Goal: Task Accomplishment & Management: Manage account settings

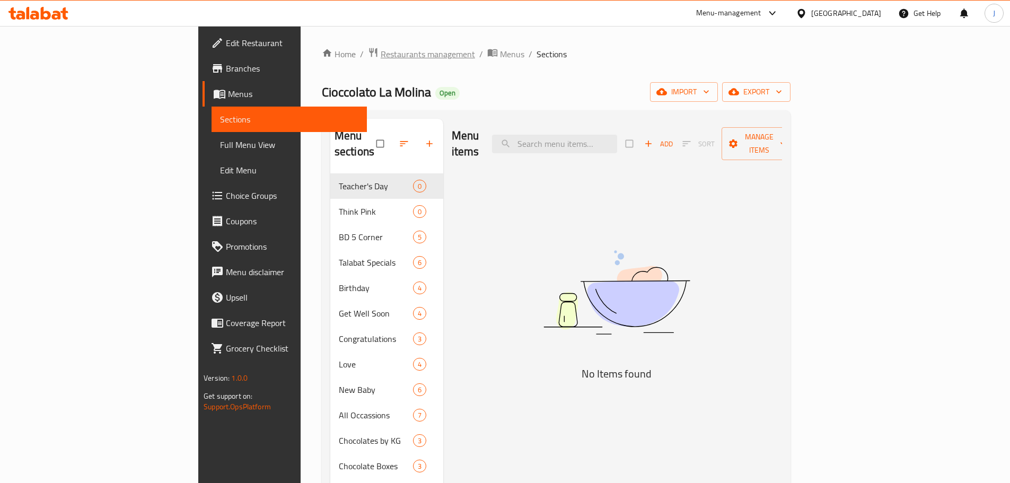
click at [381, 54] on span "Restaurants management" at bounding box center [428, 54] width 94 height 13
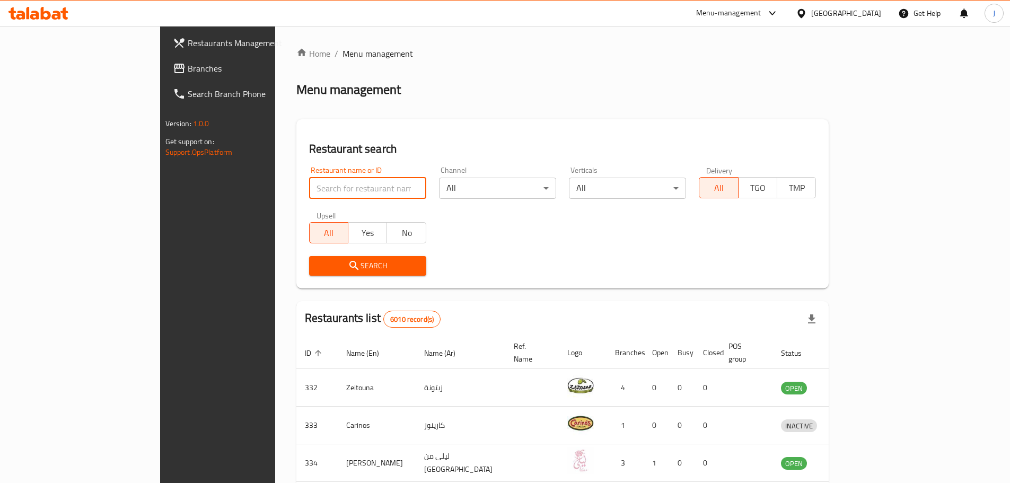
click at [329, 184] on input "search" at bounding box center [367, 188] width 117 height 21
type input "la rom"
click button "Search" at bounding box center [367, 266] width 117 height 20
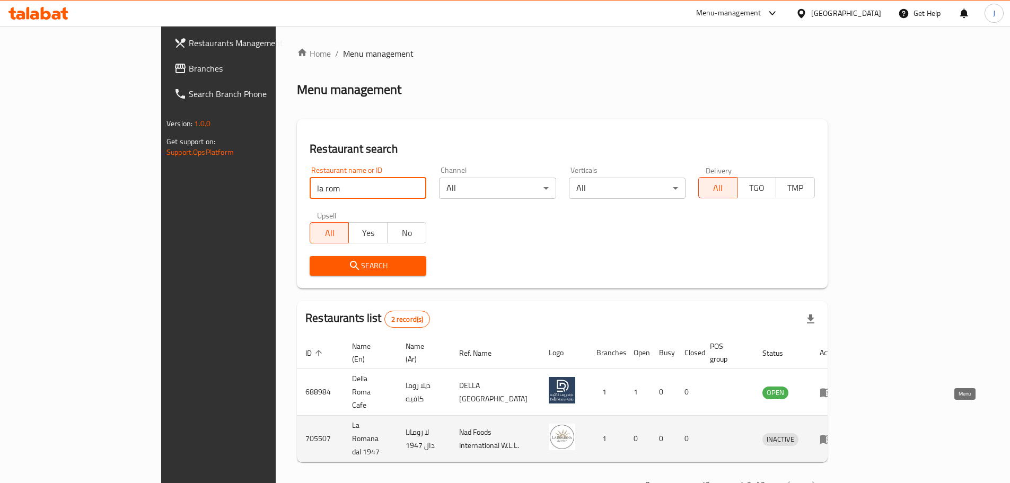
click at [832, 432] on icon "enhanced table" at bounding box center [825, 438] width 13 height 13
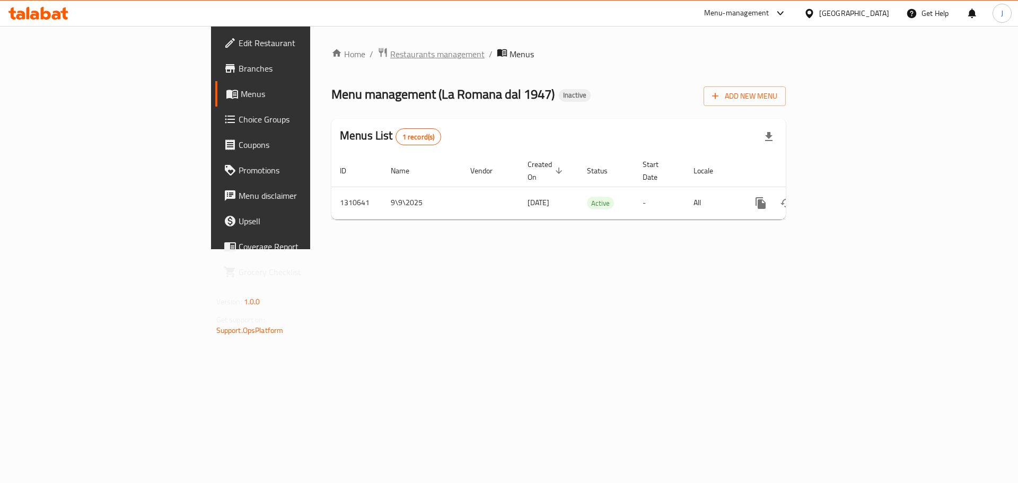
click at [390, 58] on span "Restaurants management" at bounding box center [437, 54] width 94 height 13
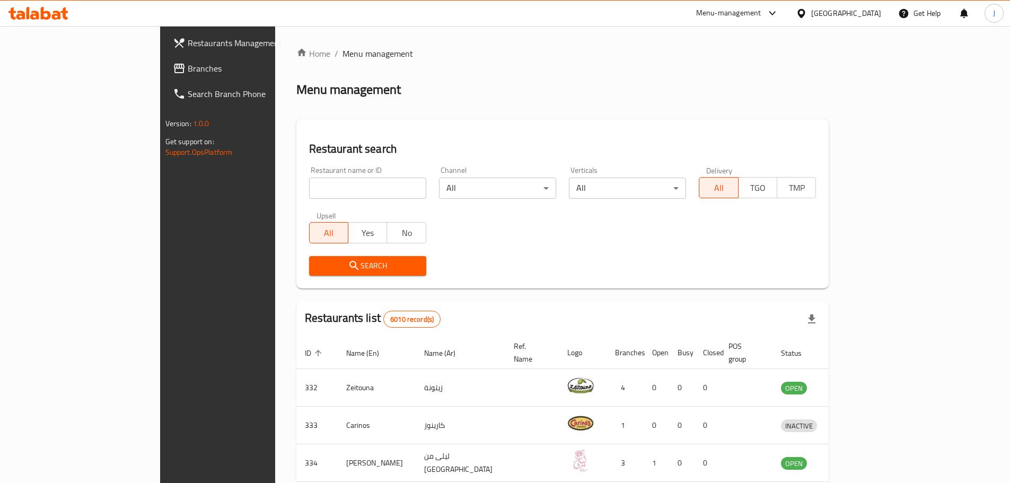
click at [336, 186] on input "search" at bounding box center [367, 188] width 117 height 21
type input "la rom"
click button "Search" at bounding box center [367, 266] width 117 height 20
click at [309, 187] on input "search" at bounding box center [367, 188] width 117 height 21
type input "la rom"
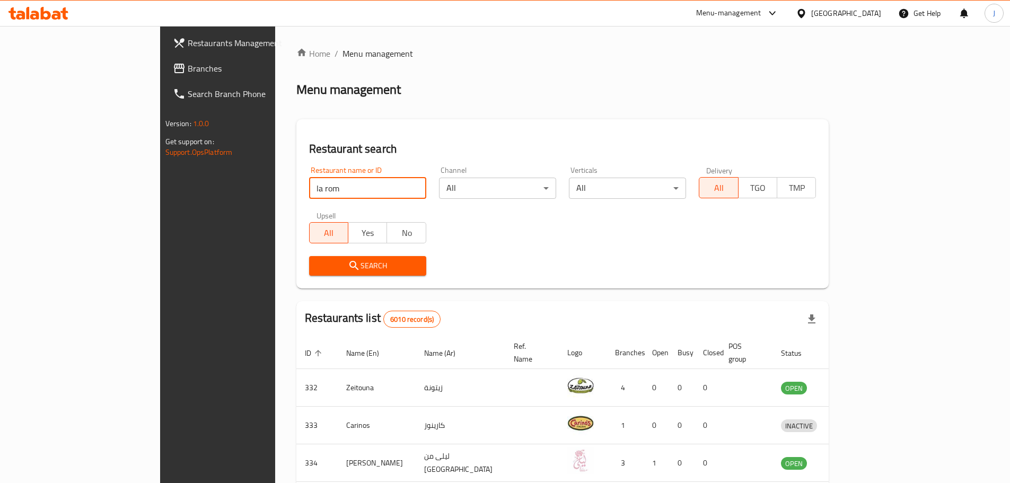
click button "Search" at bounding box center [367, 266] width 117 height 20
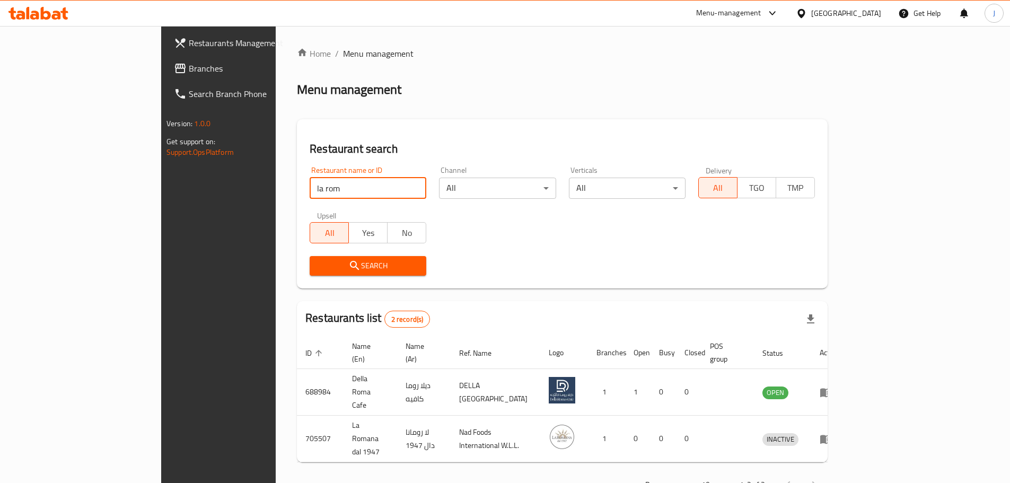
click at [189, 69] on span "Branches" at bounding box center [255, 68] width 133 height 13
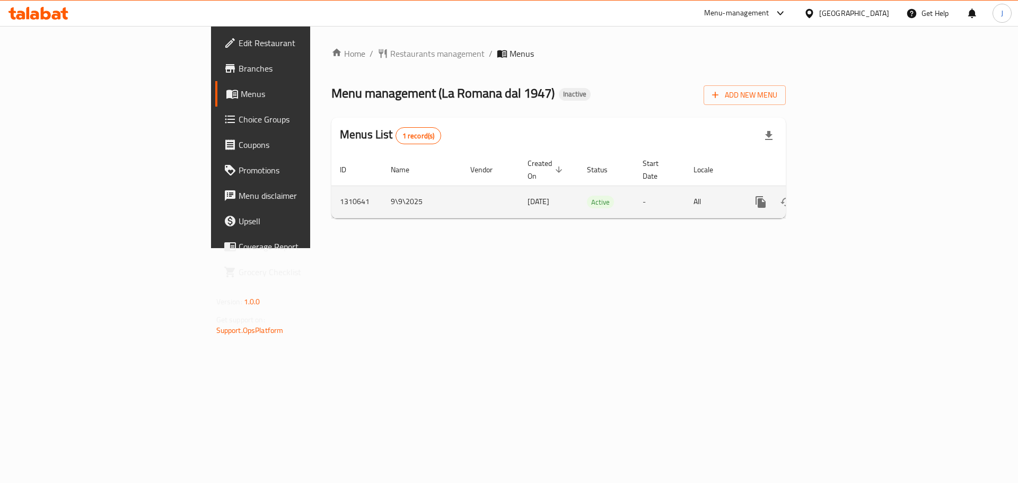
click at [843, 196] on icon "enhanced table" at bounding box center [837, 202] width 13 height 13
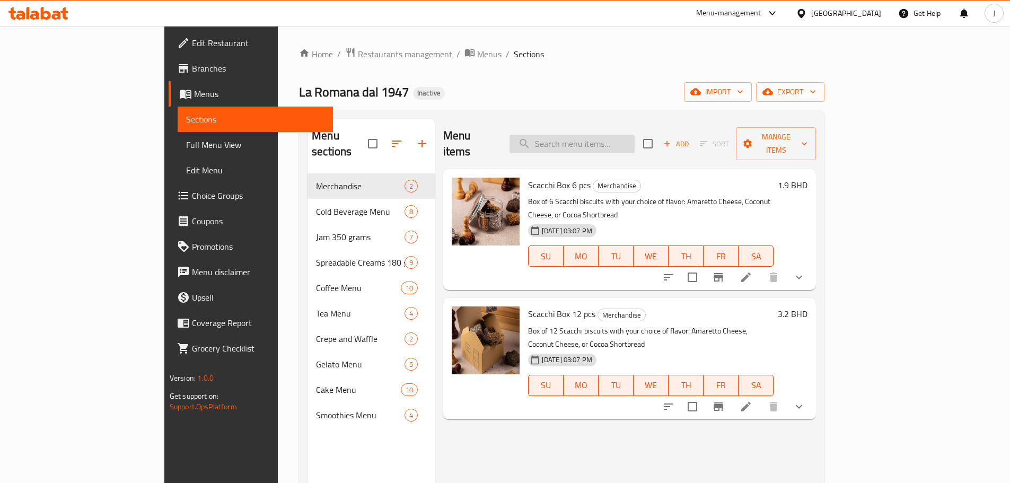
click at [618, 135] on input "search" at bounding box center [571, 144] width 125 height 19
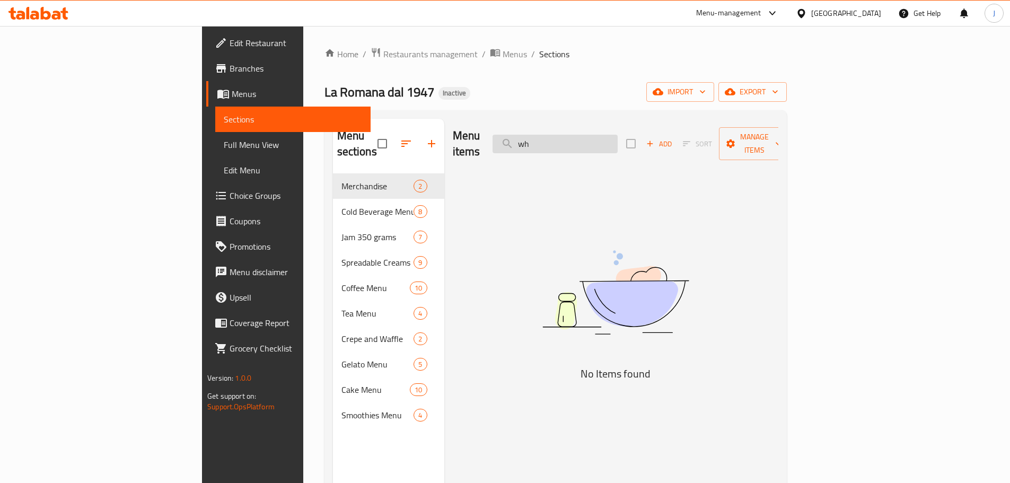
type input "w"
type input "d"
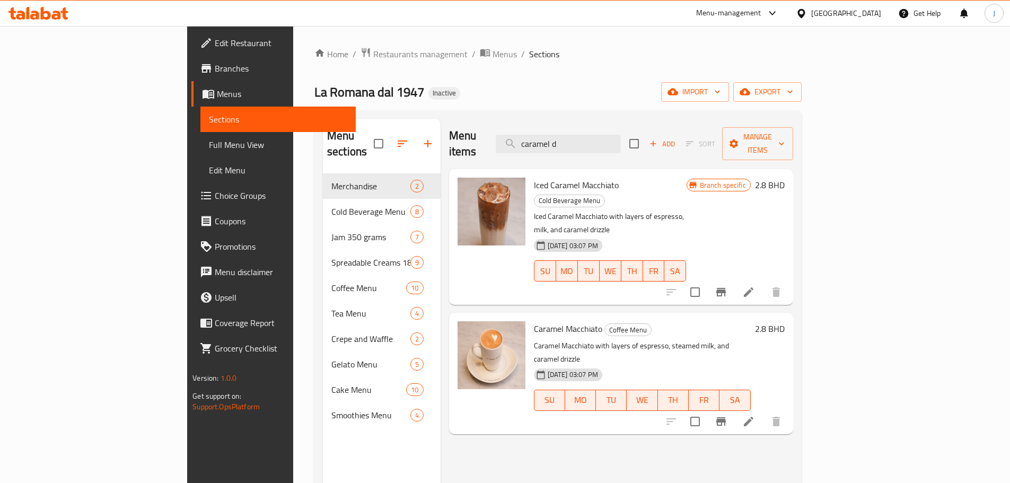
type input "caramel d"
click at [373, 50] on span "Restaurants management" at bounding box center [420, 54] width 94 height 13
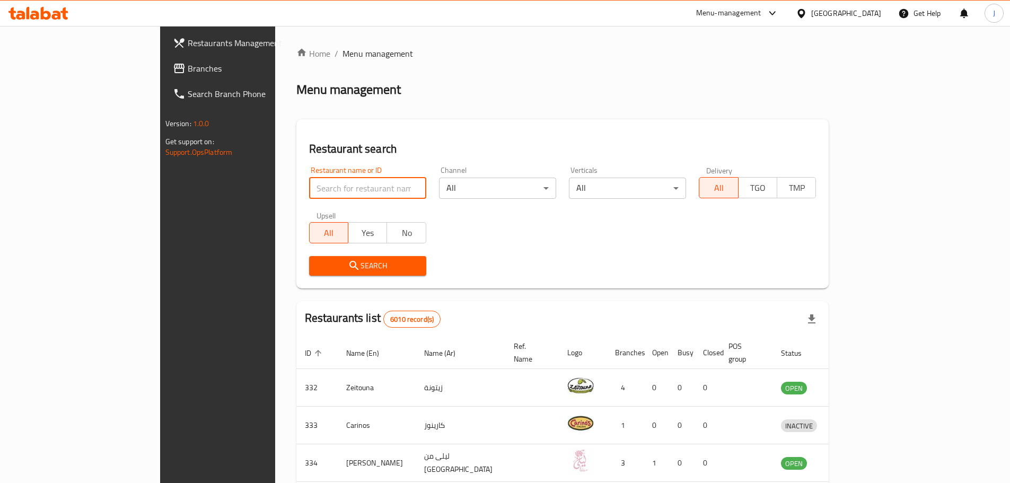
click at [309, 191] on input "search" at bounding box center [367, 188] width 117 height 21
drag, startPoint x: 268, startPoint y: 211, endPoint x: 269, endPoint y: 198, distance: 13.8
click at [303, 199] on div "Restaurant name or ID Restaurant name or ID Channel All ​ Verticals All ​ Deliv…" at bounding box center [563, 221] width 520 height 122
click at [309, 198] on input "search" at bounding box center [367, 188] width 117 height 21
type input "la rom"
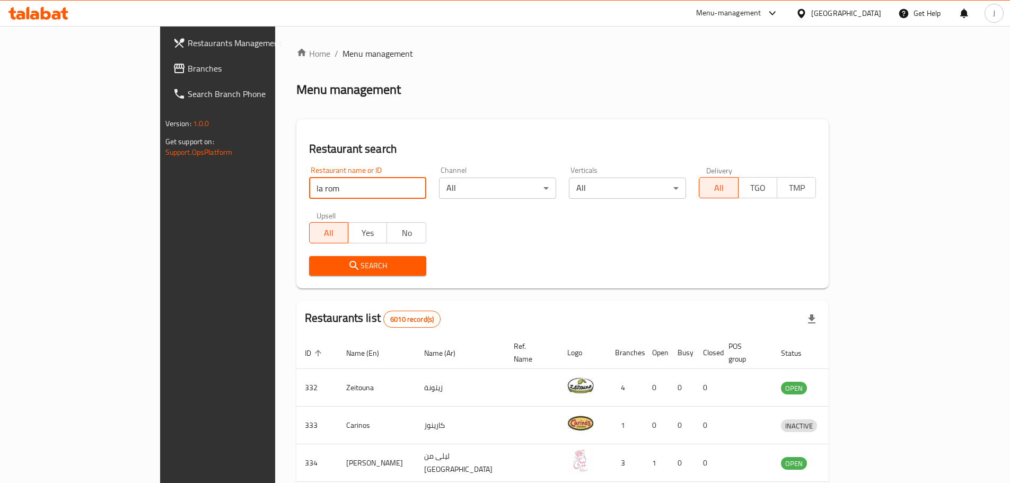
click button "Search" at bounding box center [367, 266] width 117 height 20
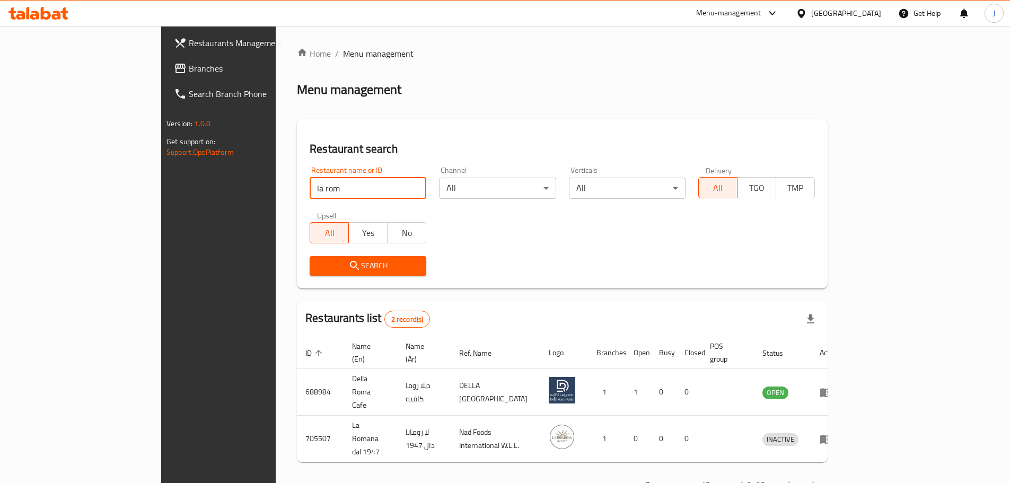
click at [341, 194] on input "la rom" at bounding box center [368, 188] width 117 height 21
click button "Search" at bounding box center [368, 266] width 117 height 20
drag, startPoint x: 295, startPoint y: 178, endPoint x: 333, endPoint y: 199, distance: 43.9
click at [310, 183] on input "la rom" at bounding box center [368, 188] width 117 height 21
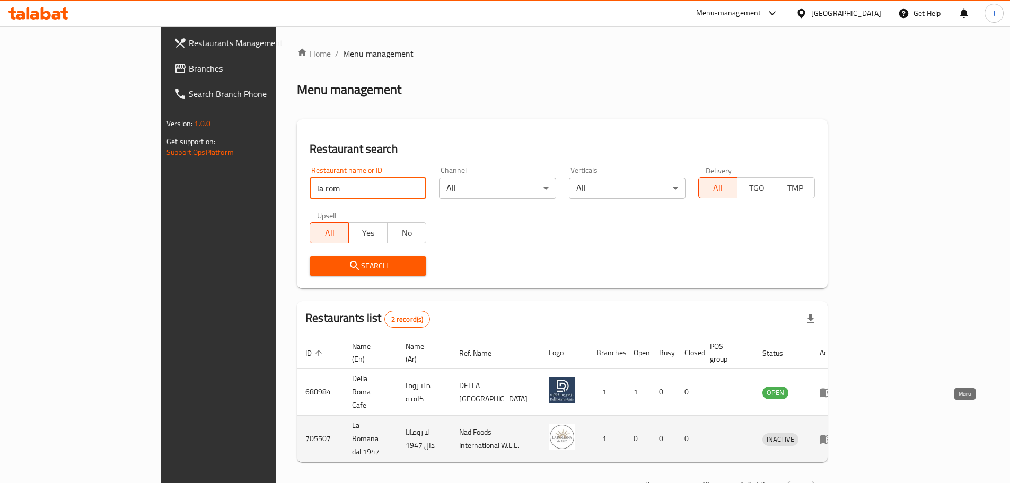
click at [832, 435] on icon "enhanced table" at bounding box center [826, 439] width 12 height 9
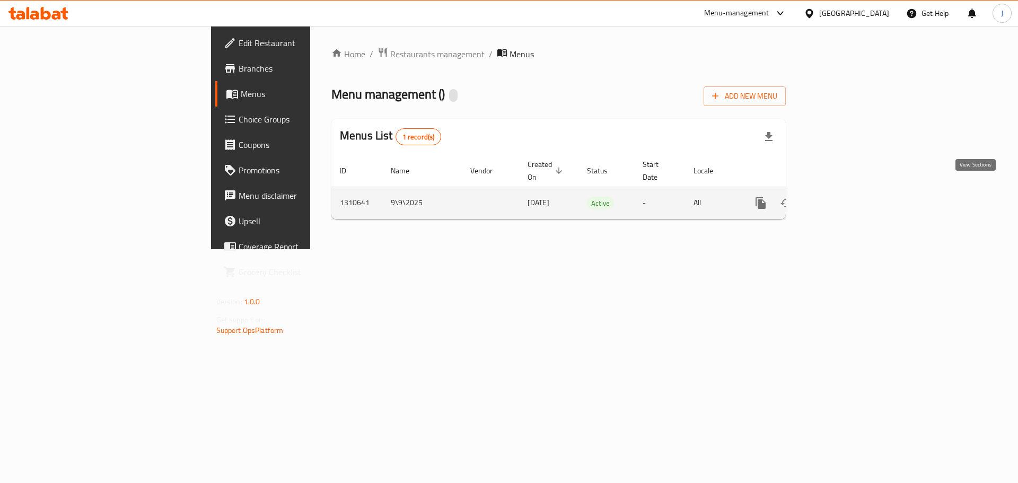
click at [843, 197] on icon "enhanced table" at bounding box center [837, 203] width 13 height 13
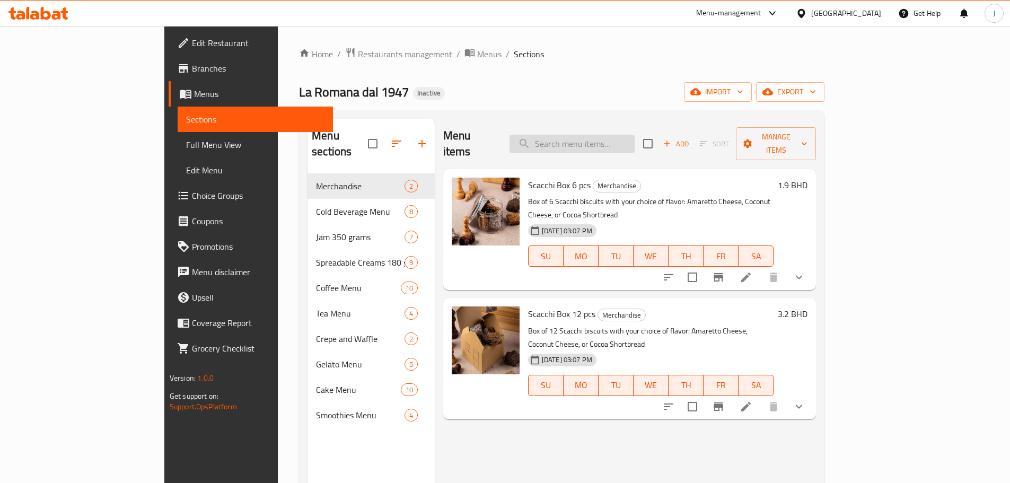
click at [625, 135] on input "search" at bounding box center [571, 144] width 125 height 19
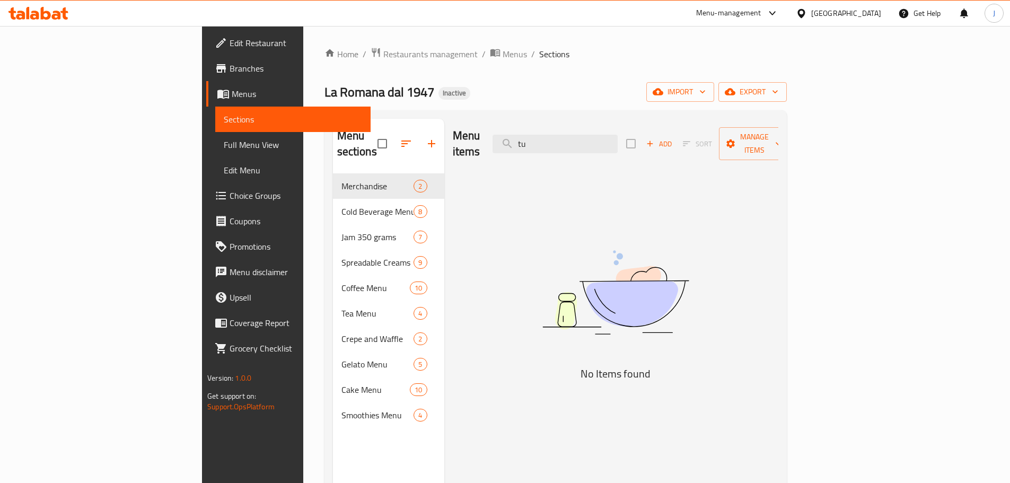
type input "t"
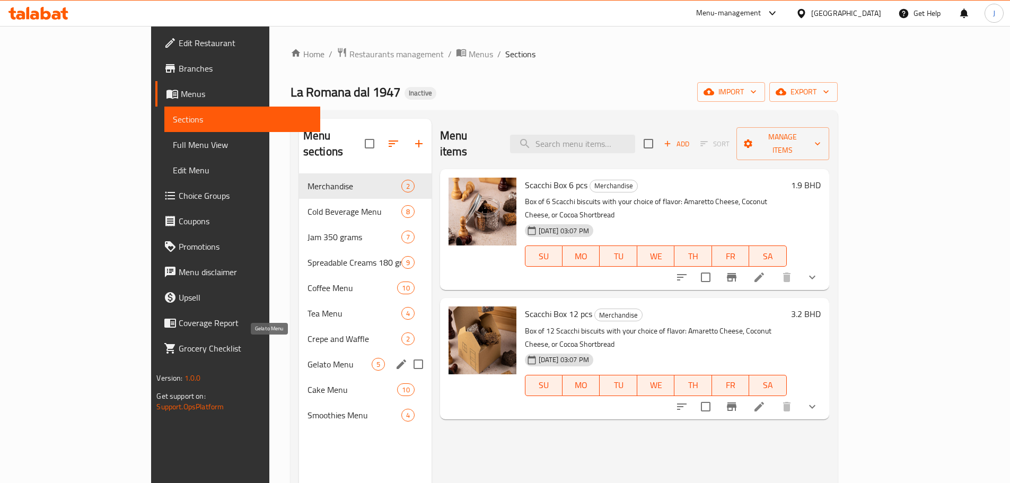
click at [307, 358] on span "Gelato Menu" at bounding box center [339, 364] width 64 height 13
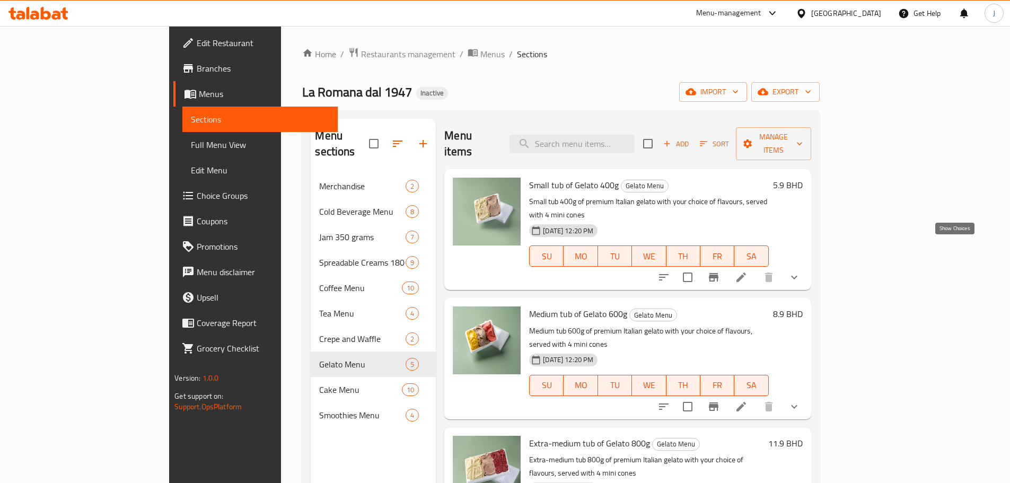
click at [800, 271] on icon "show more" at bounding box center [794, 277] width 13 height 13
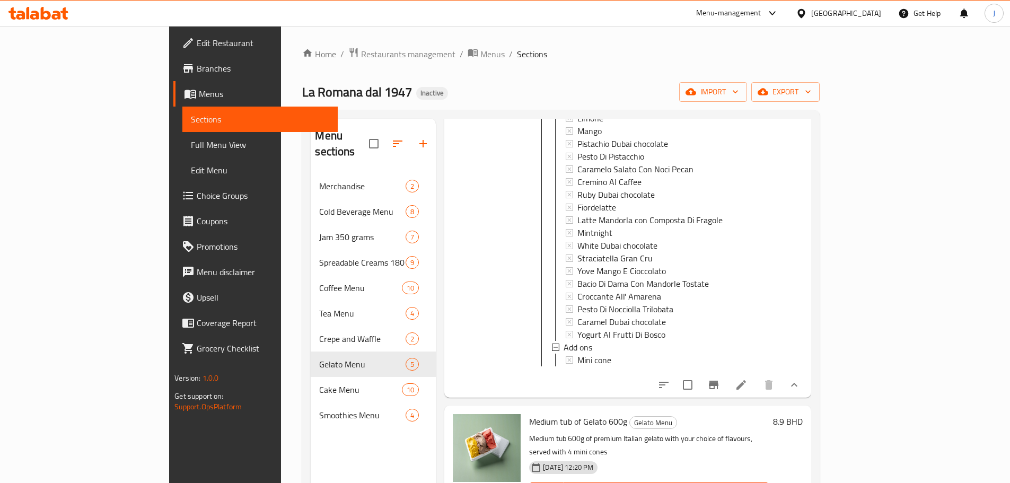
scroll to position [583, 0]
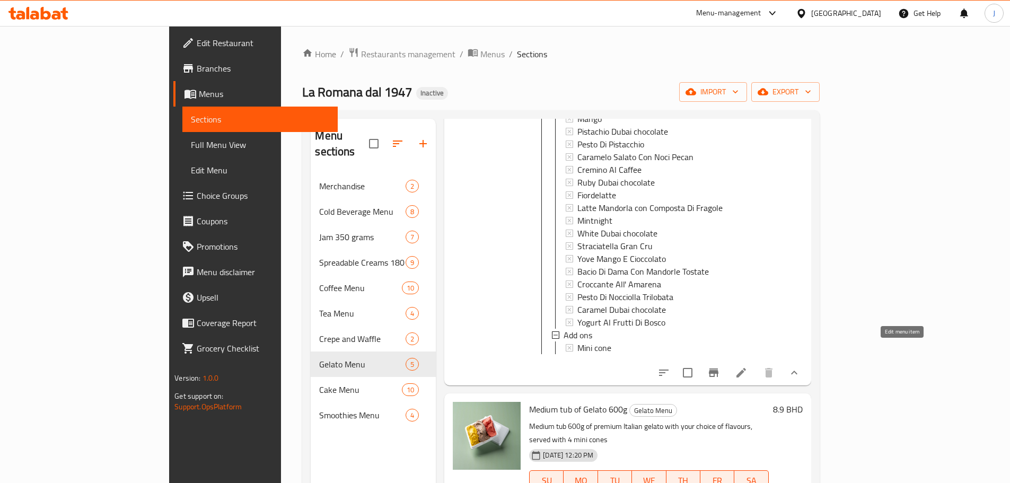
click at [746, 368] on icon at bounding box center [741, 373] width 10 height 10
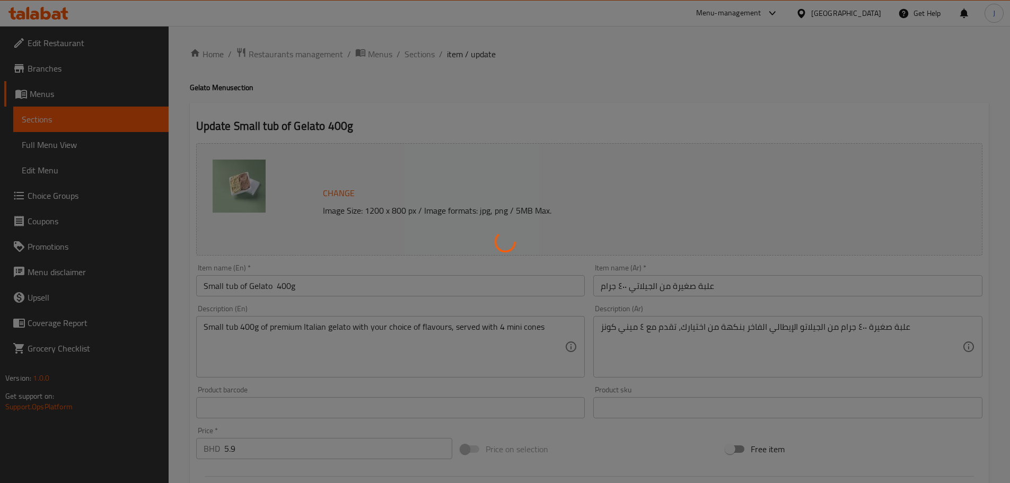
type input "إختيارك من النكهة الأولي:"
type input "1"
type input "إختيارك من النكهة الثانية:"
type input "1"
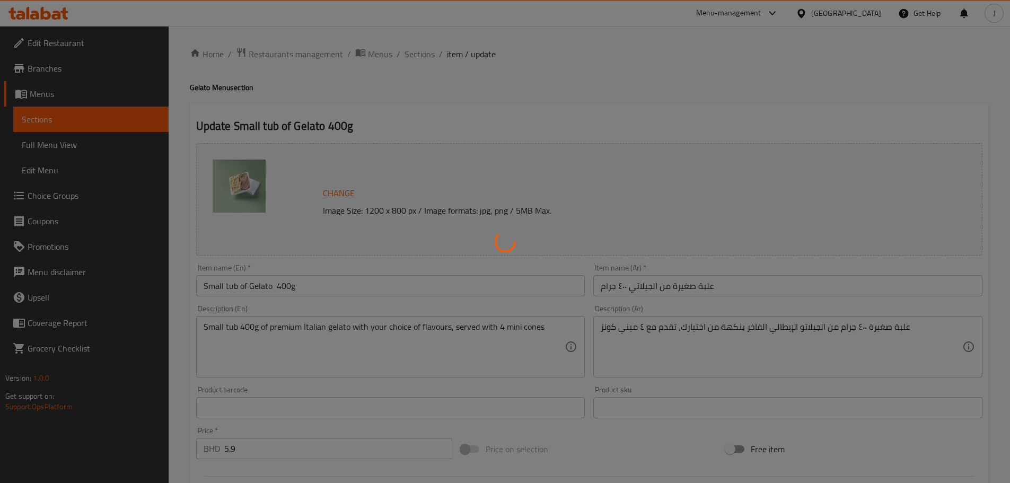
type input "1"
type input "الأضافات"
type input "0"
type input "1"
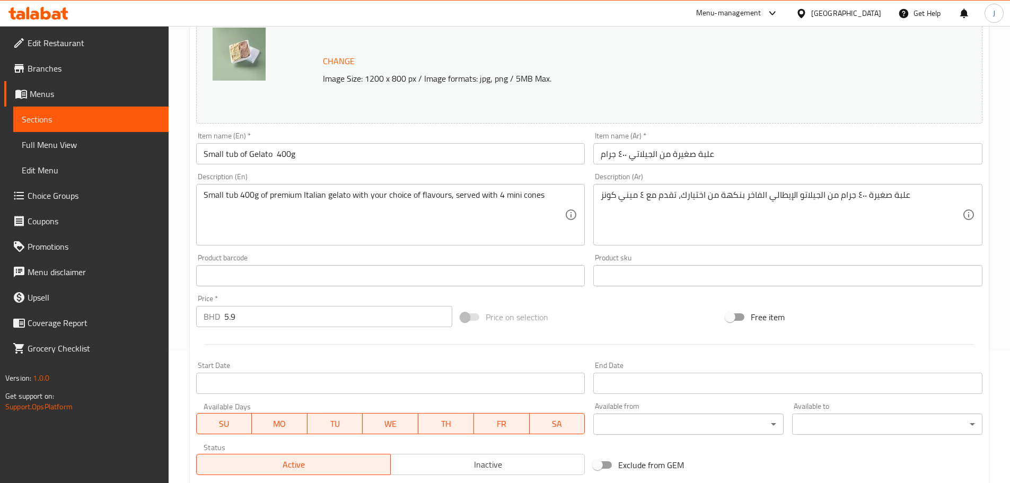
scroll to position [386, 0]
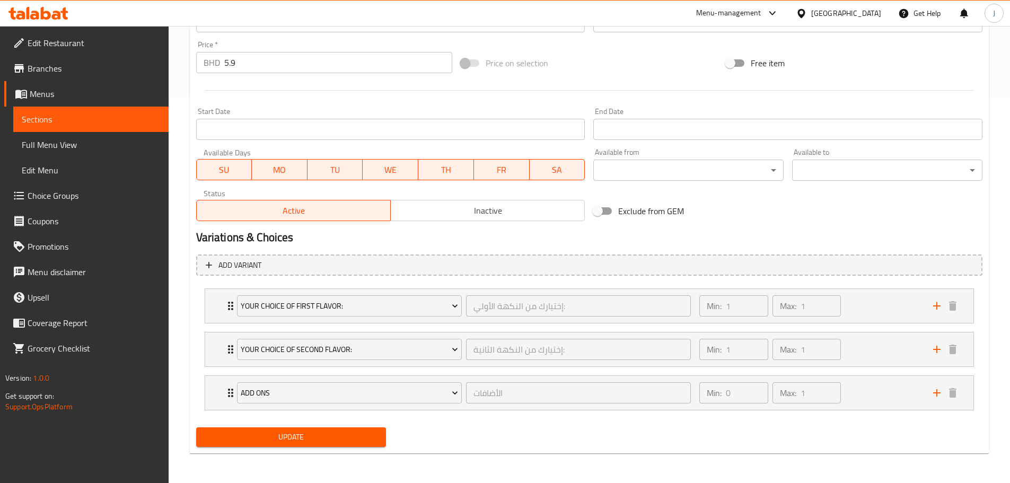
click at [68, 196] on span "Choice Groups" at bounding box center [94, 195] width 133 height 13
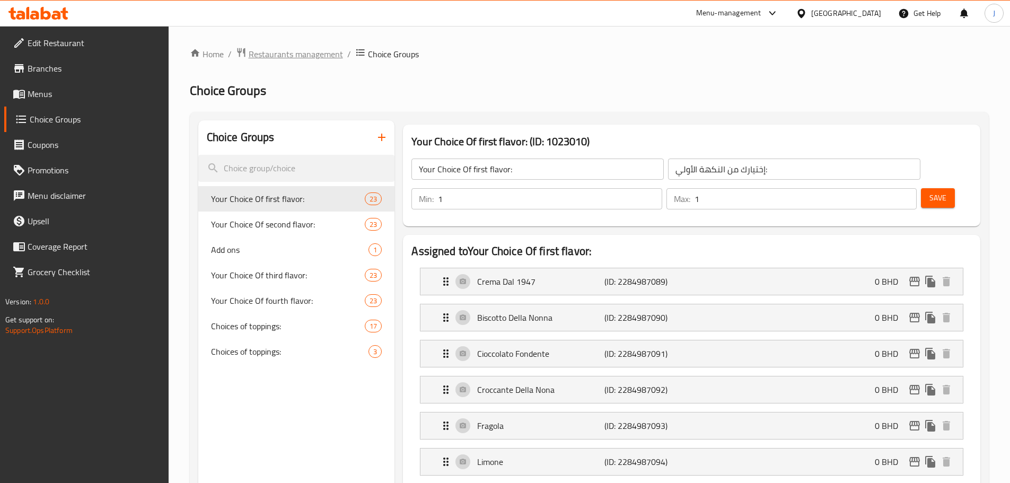
click at [296, 49] on span "Restaurants management" at bounding box center [296, 54] width 94 height 13
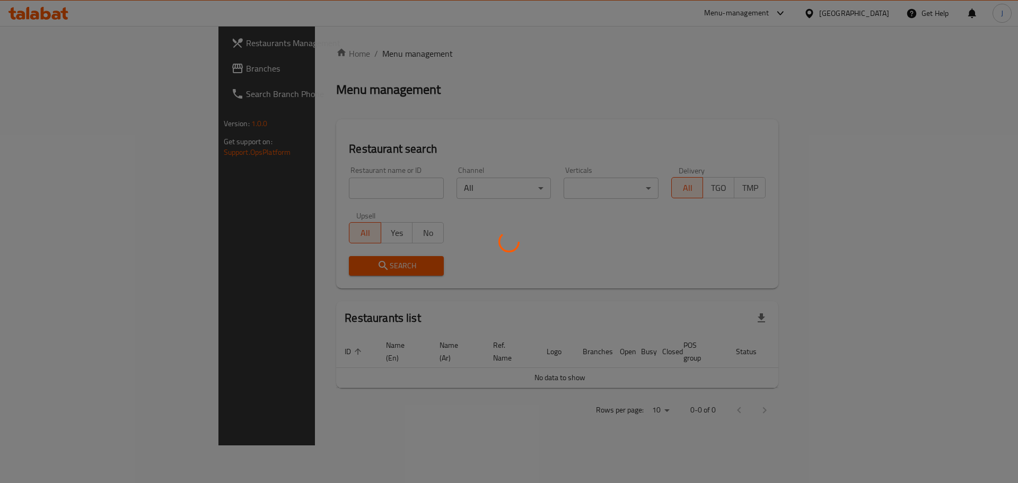
click at [246, 185] on div at bounding box center [509, 241] width 1018 height 483
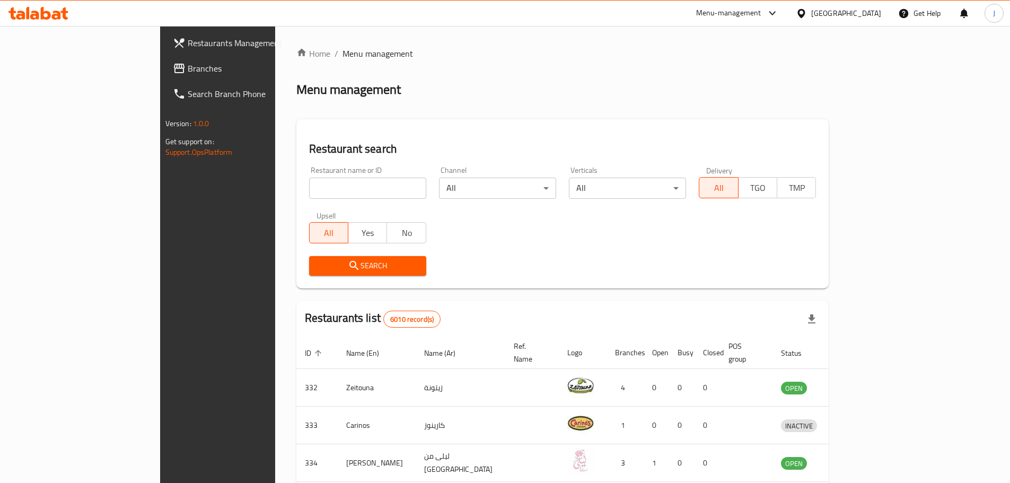
click at [309, 185] on input "search" at bounding box center [367, 188] width 117 height 21
type input "la rom"
click button "Search" at bounding box center [367, 266] width 117 height 20
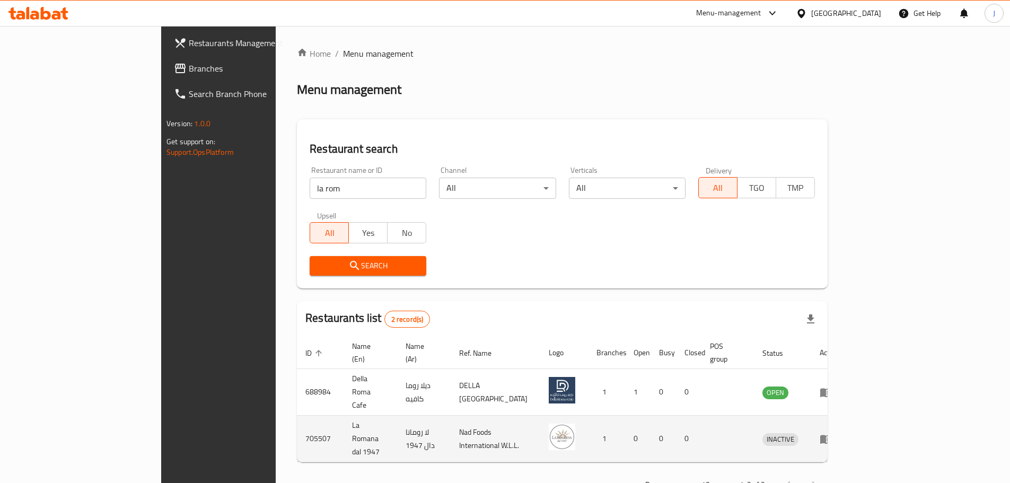
click at [297, 416] on td "705507" at bounding box center [320, 439] width 47 height 47
copy td "705507"
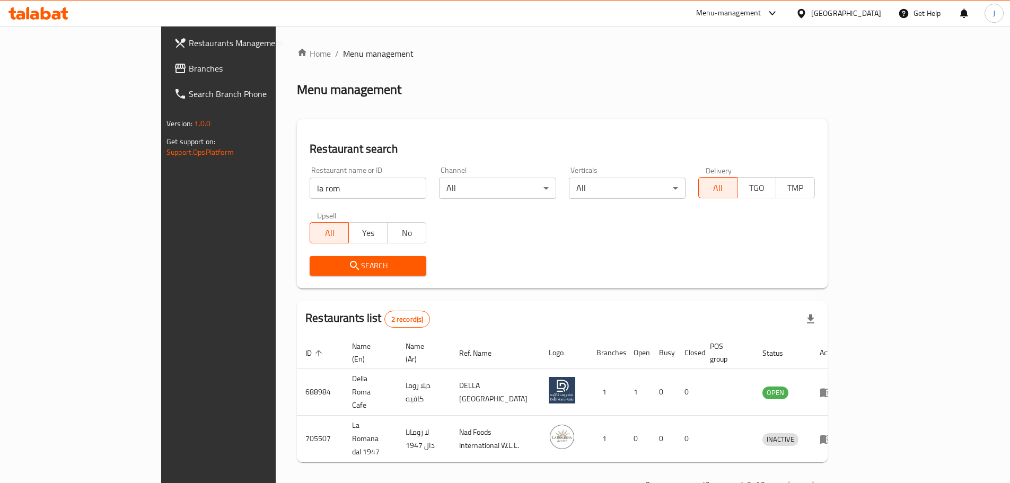
click at [338, 187] on input "la rom" at bounding box center [368, 188] width 117 height 21
click button "Search" at bounding box center [368, 266] width 117 height 20
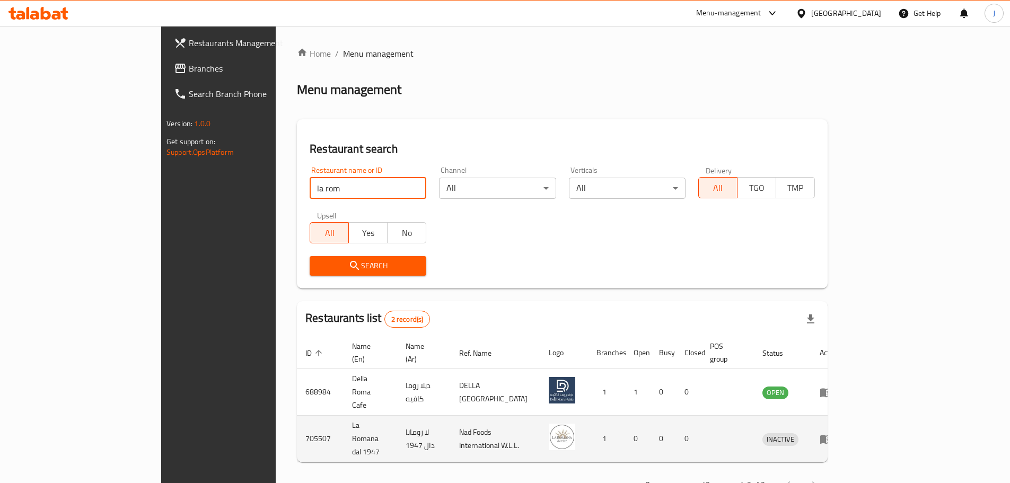
click at [832, 435] on icon "enhanced table" at bounding box center [826, 439] width 12 height 9
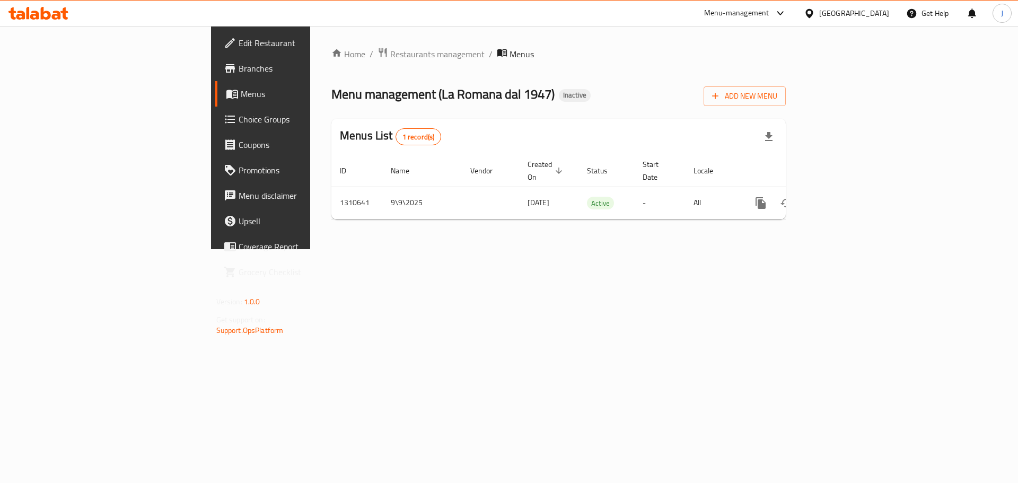
click at [239, 66] on span "Branches" at bounding box center [306, 68] width 134 height 13
